Goal: Task Accomplishment & Management: Manage account settings

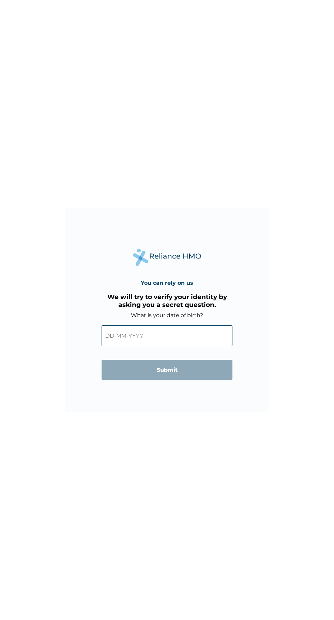
click at [149, 336] on input "text" at bounding box center [167, 336] width 131 height 21
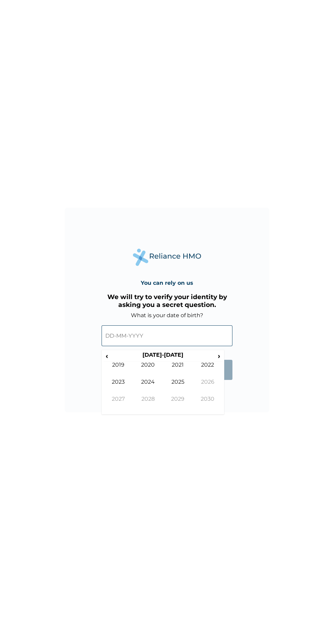
click at [169, 357] on th "[DATE]-[DATE]" at bounding box center [163, 357] width 105 height 10
click at [105, 357] on span "‹" at bounding box center [106, 356] width 7 height 9
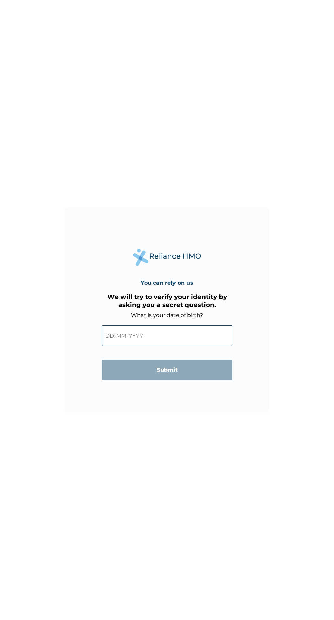
click at [194, 336] on input "text" at bounding box center [167, 336] width 131 height 21
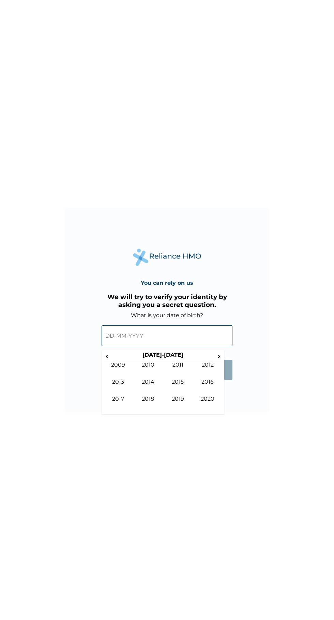
click at [107, 357] on span "‹" at bounding box center [106, 356] width 7 height 9
click at [104, 361] on th "‹" at bounding box center [106, 357] width 7 height 10
click at [141, 365] on td "1990" at bounding box center [148, 370] width 30 height 17
click at [211, 402] on td "Dec" at bounding box center [208, 404] width 30 height 17
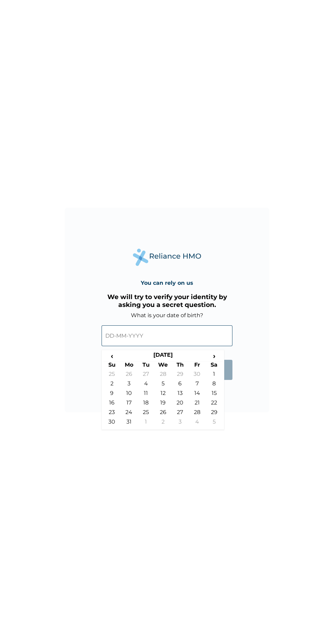
click at [111, 417] on td "23" at bounding box center [111, 414] width 17 height 10
type input "23-12-1990"
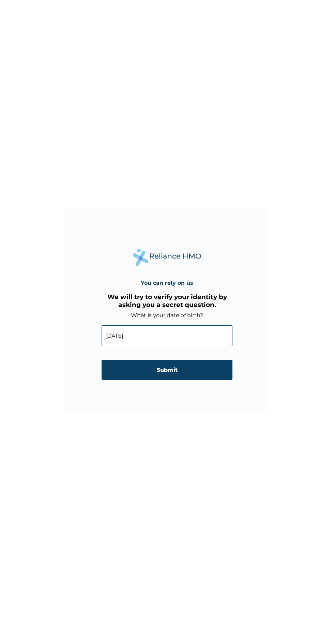
click at [187, 369] on input "Submit" at bounding box center [167, 370] width 131 height 20
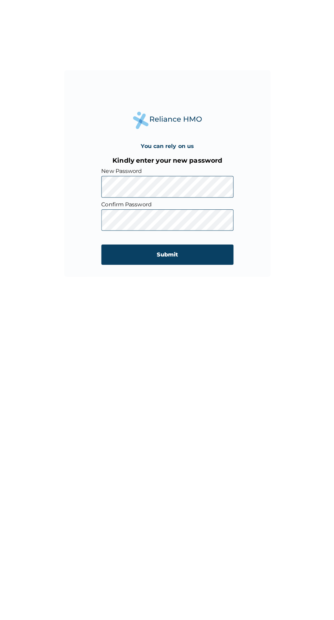
click at [179, 395] on input "Submit" at bounding box center [167, 390] width 131 height 20
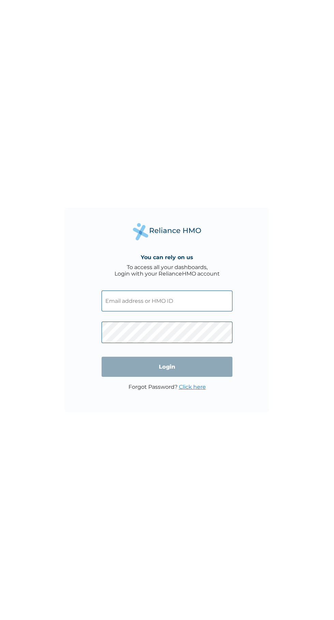
click at [116, 304] on input "text" at bounding box center [167, 301] width 131 height 21
click at [117, 301] on input "text" at bounding box center [167, 301] width 131 height 21
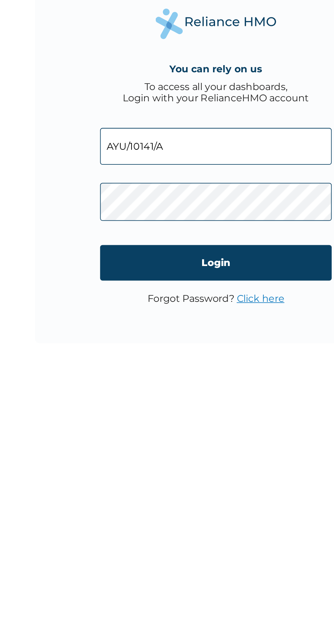
type input "AYU/10141/A"
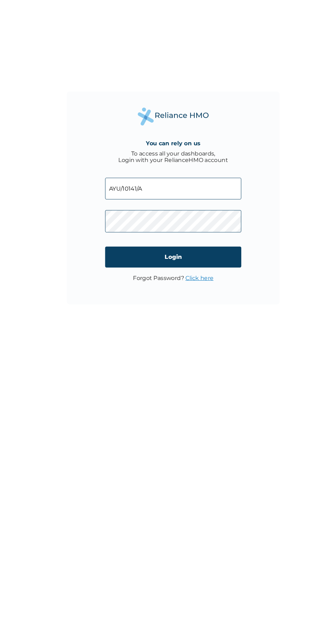
click at [189, 371] on input "Login" at bounding box center [167, 367] width 131 height 20
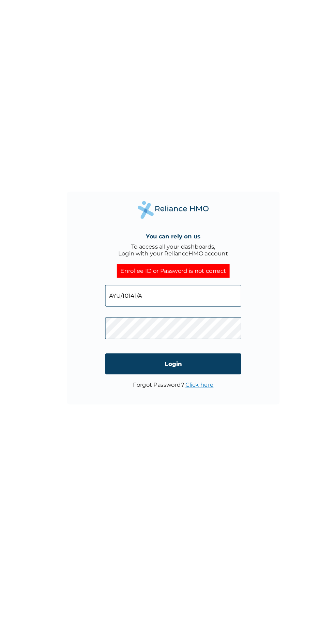
click at [110, 310] on input "AYU/10141/A" at bounding box center [167, 308] width 131 height 21
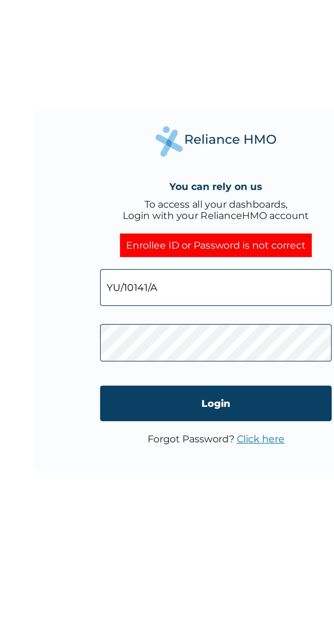
type input "CYU/10141/A"
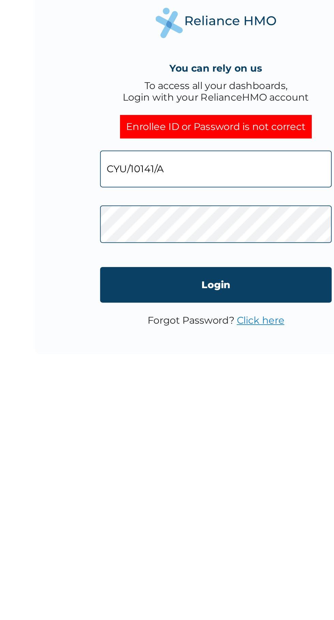
click at [182, 369] on input "Login" at bounding box center [167, 373] width 131 height 20
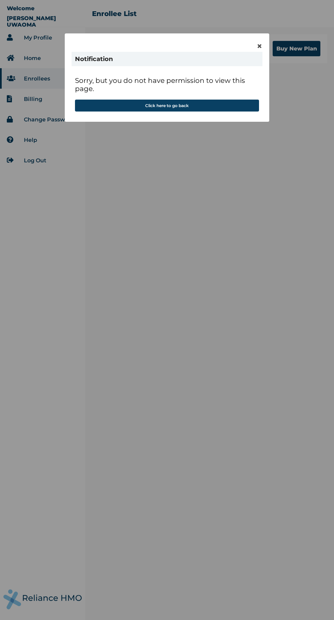
click at [258, 45] on span "×" at bounding box center [260, 46] width 6 height 12
